Goal: Navigation & Orientation: Find specific page/section

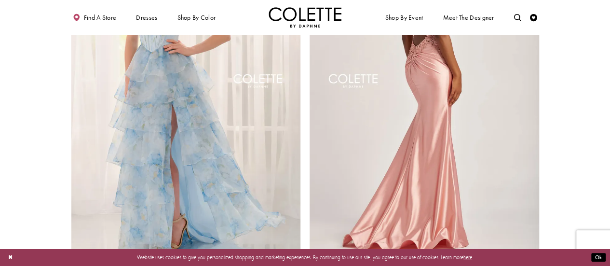
scroll to position [1398, 0]
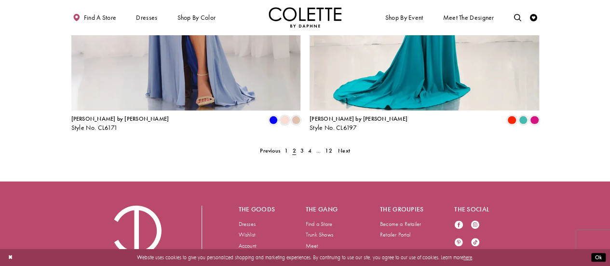
scroll to position [1537, 0]
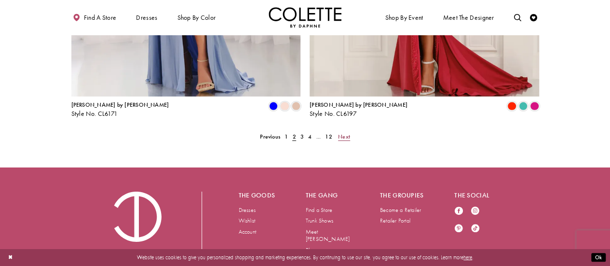
click at [345, 133] on span "Next" at bounding box center [344, 137] width 12 height 8
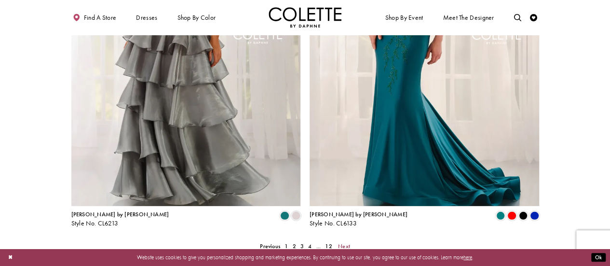
scroll to position [1555, 0]
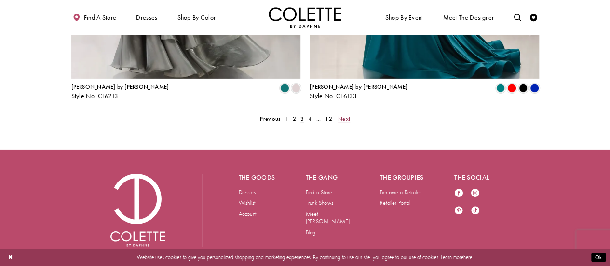
click at [342, 115] on span "Next" at bounding box center [344, 119] width 12 height 8
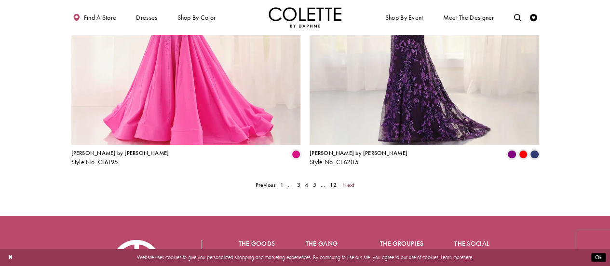
scroll to position [1555, 0]
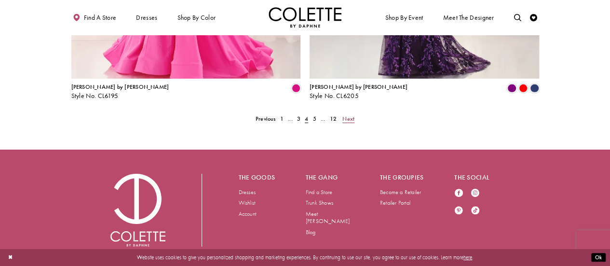
click at [347, 115] on span "Next" at bounding box center [348, 119] width 12 height 8
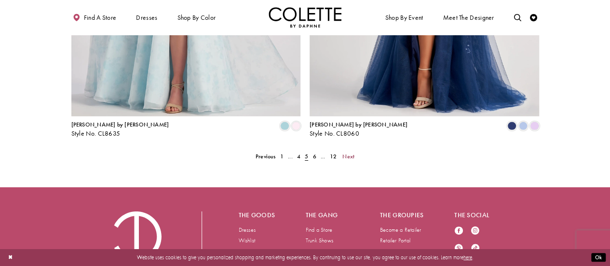
scroll to position [1555, 0]
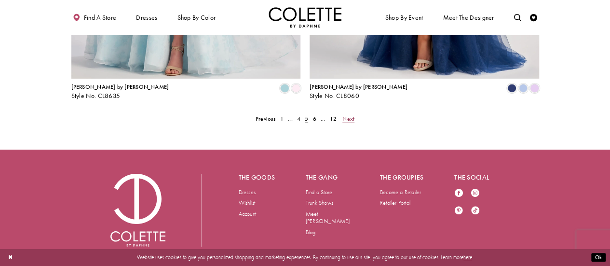
click at [347, 115] on span "Next" at bounding box center [348, 119] width 12 height 8
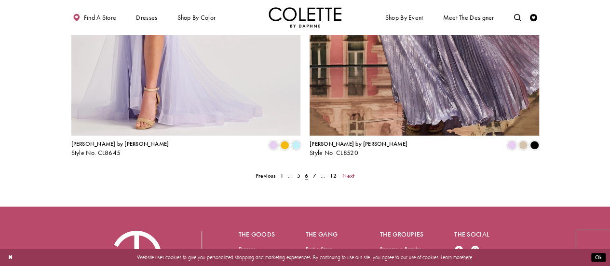
scroll to position [1555, 0]
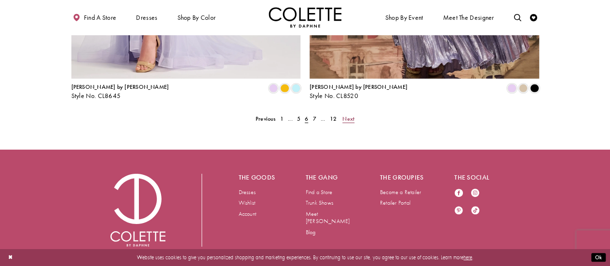
click at [350, 115] on span "Next" at bounding box center [348, 119] width 12 height 8
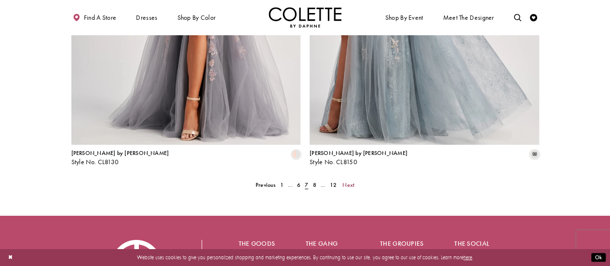
scroll to position [1555, 0]
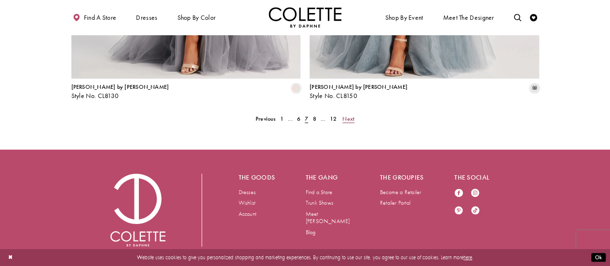
click at [346, 115] on span "Next" at bounding box center [348, 119] width 12 height 8
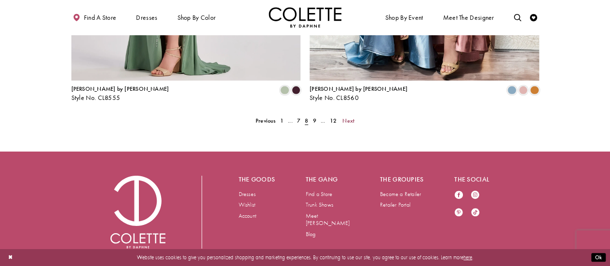
scroll to position [1555, 0]
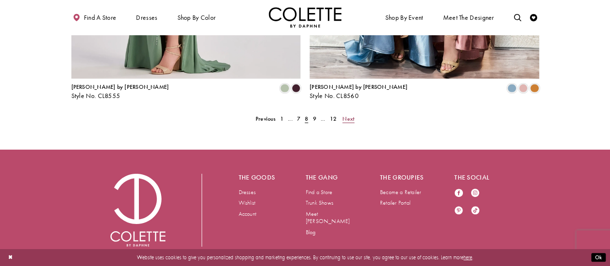
click at [354, 115] on span "Next" at bounding box center [348, 119] width 12 height 8
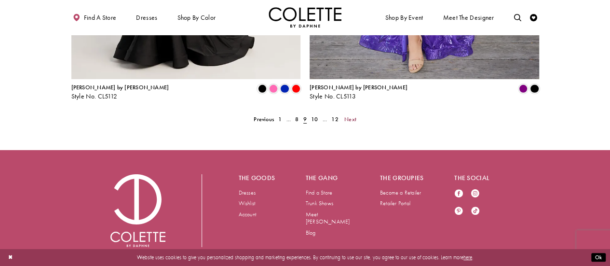
scroll to position [1555, 0]
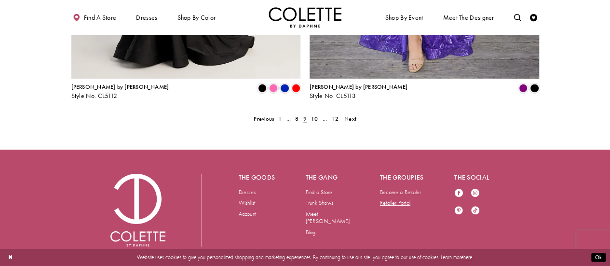
click at [403, 199] on link "Retailer Portal" at bounding box center [395, 203] width 30 height 8
